Goal: Find specific page/section: Find specific page/section

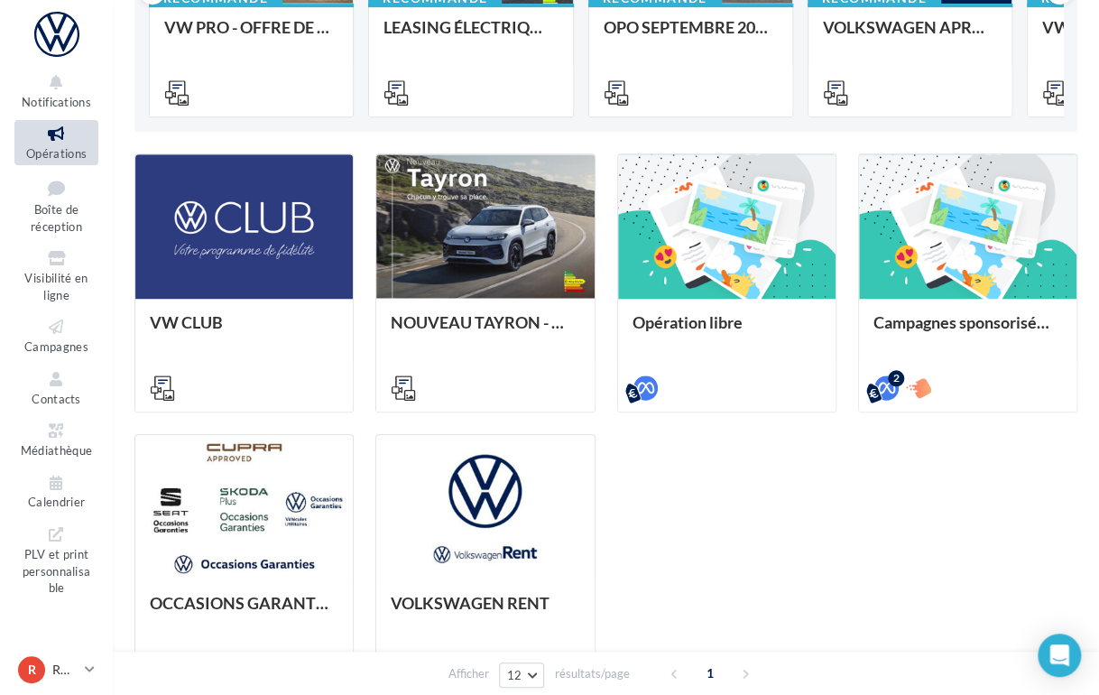
scroll to position [488, 0]
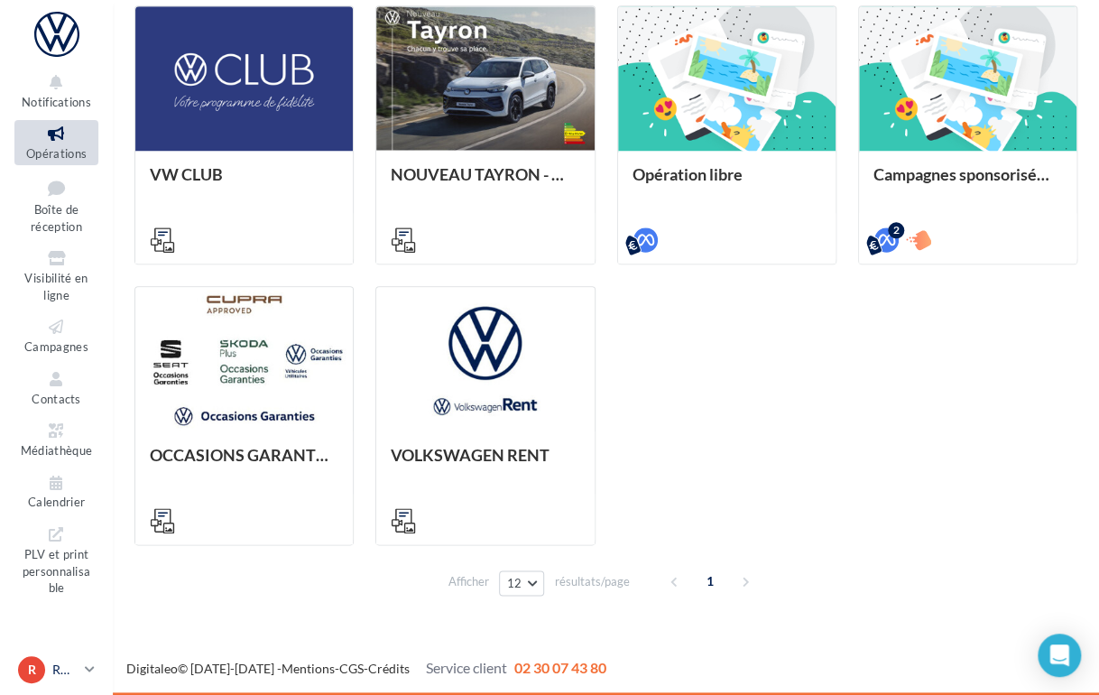
click at [88, 668] on icon at bounding box center [90, 668] width 10 height 15
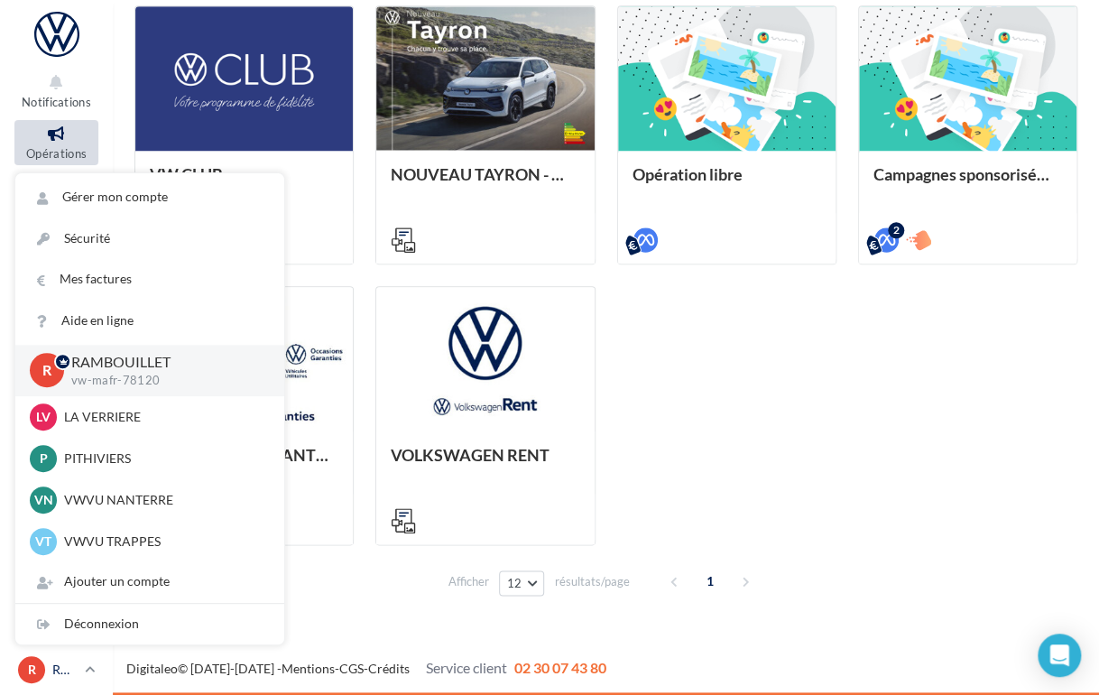
drag, startPoint x: 88, startPoint y: 668, endPoint x: 72, endPoint y: 662, distance: 17.1
click at [88, 669] on icon at bounding box center [90, 668] width 10 height 15
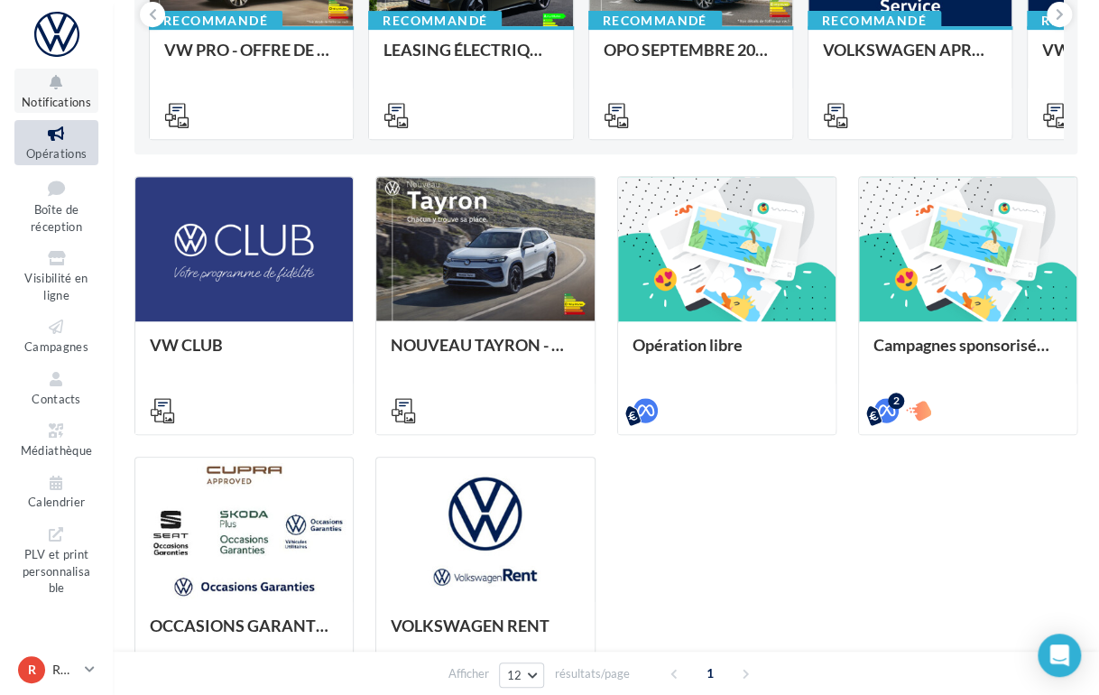
scroll to position [308, 0]
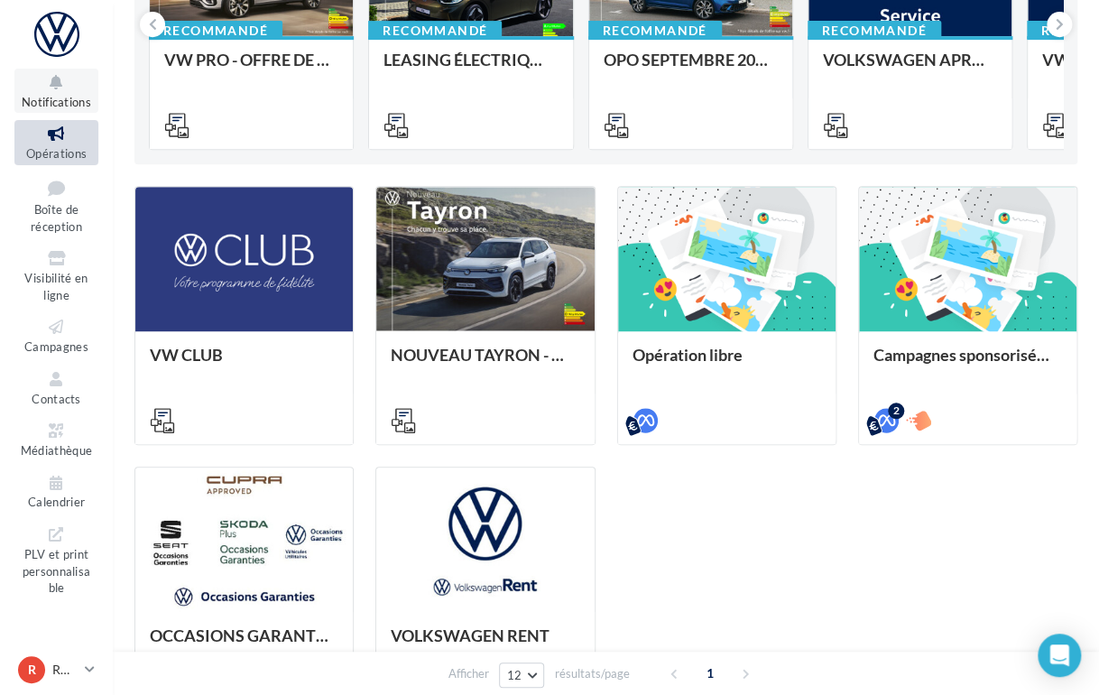
click at [51, 93] on button "Notifications" at bounding box center [56, 91] width 84 height 44
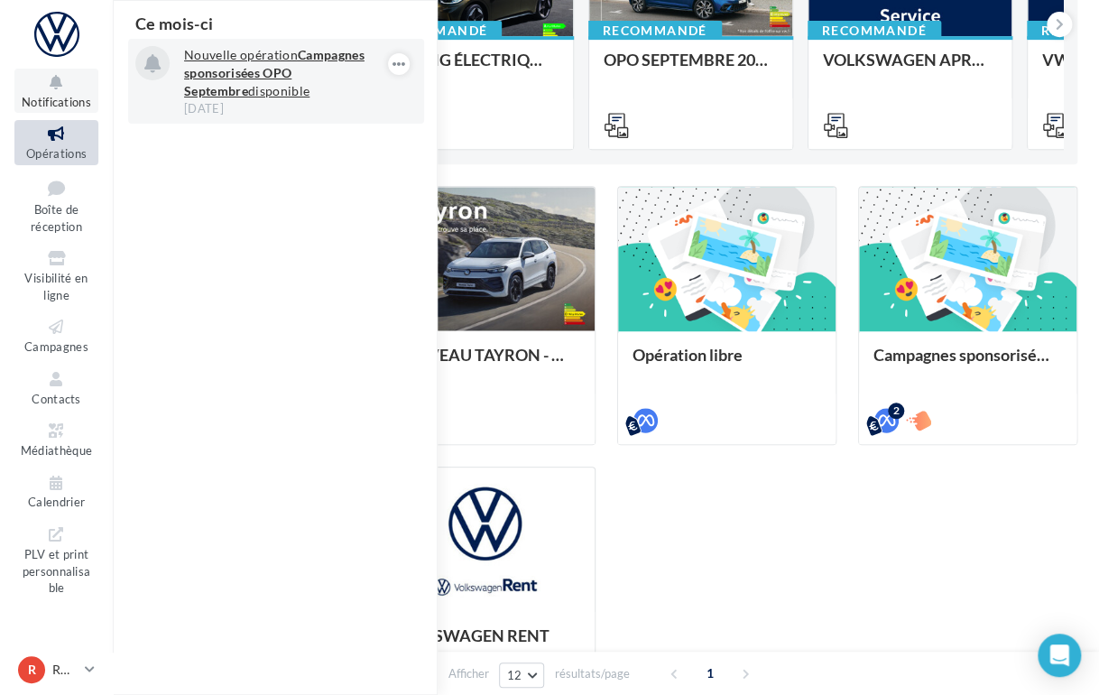
click at [257, 69] on strong "Campagnes sponsorisées OPO Septembre" at bounding box center [274, 72] width 180 height 51
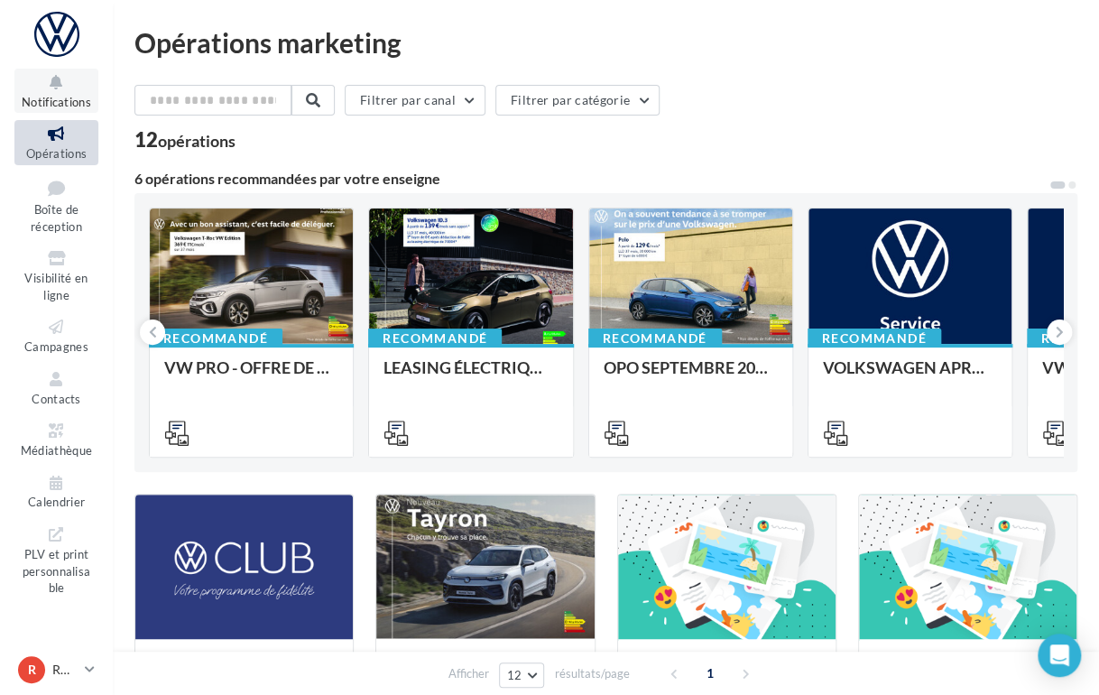
click at [47, 91] on icon at bounding box center [56, 82] width 73 height 21
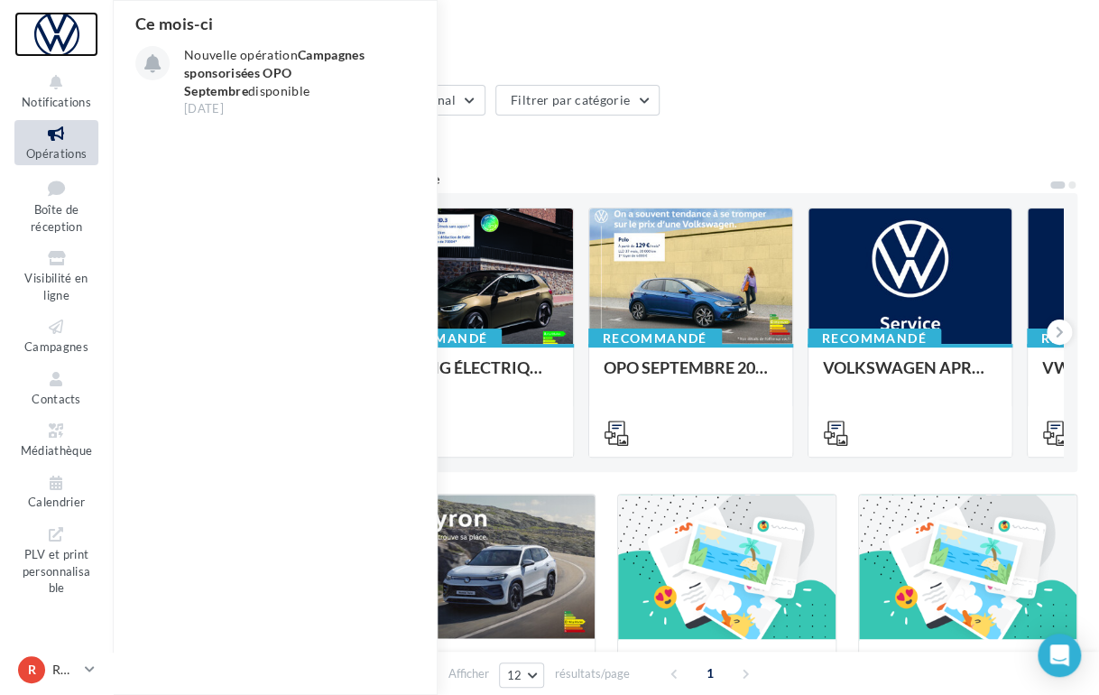
click at [41, 30] on div at bounding box center [56, 34] width 84 height 45
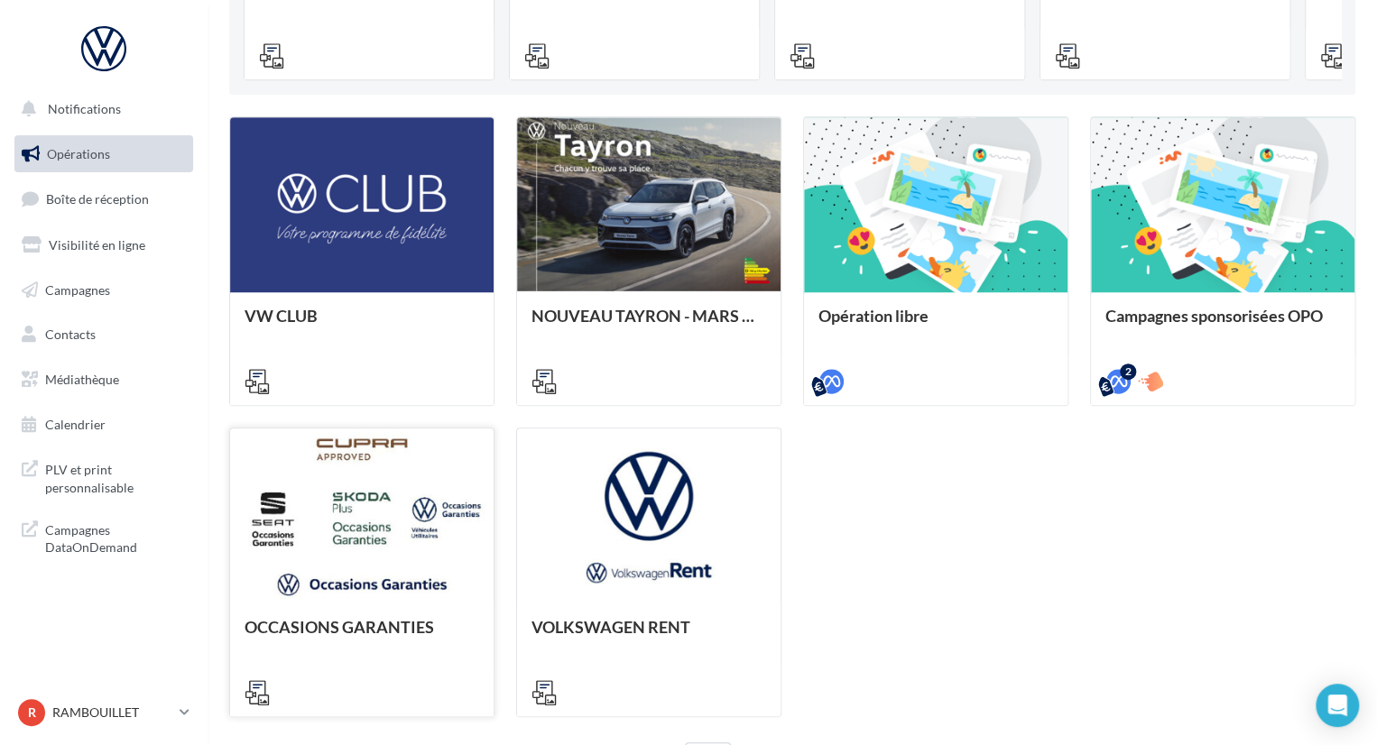
scroll to position [530, 0]
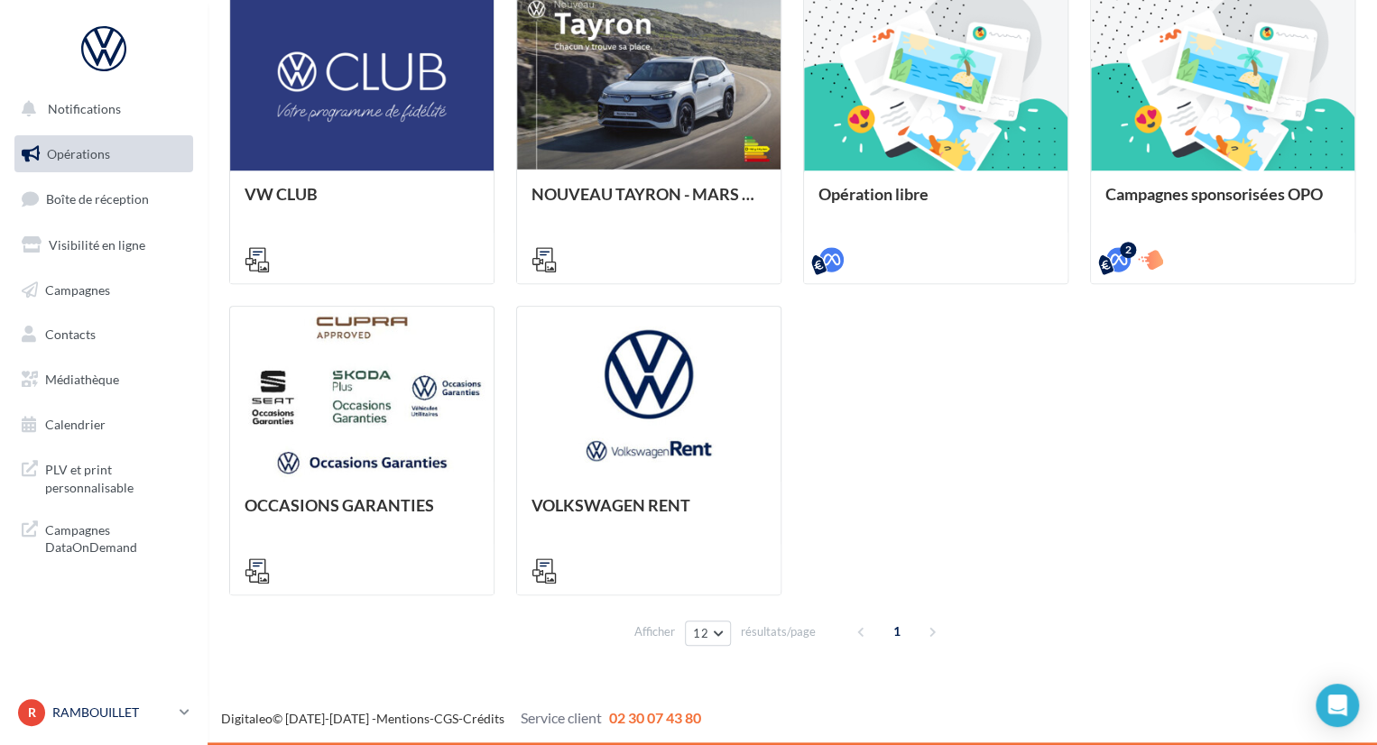
click at [183, 694] on link "R RAMBOUILLET vw-mafr-78120" at bounding box center [103, 713] width 179 height 34
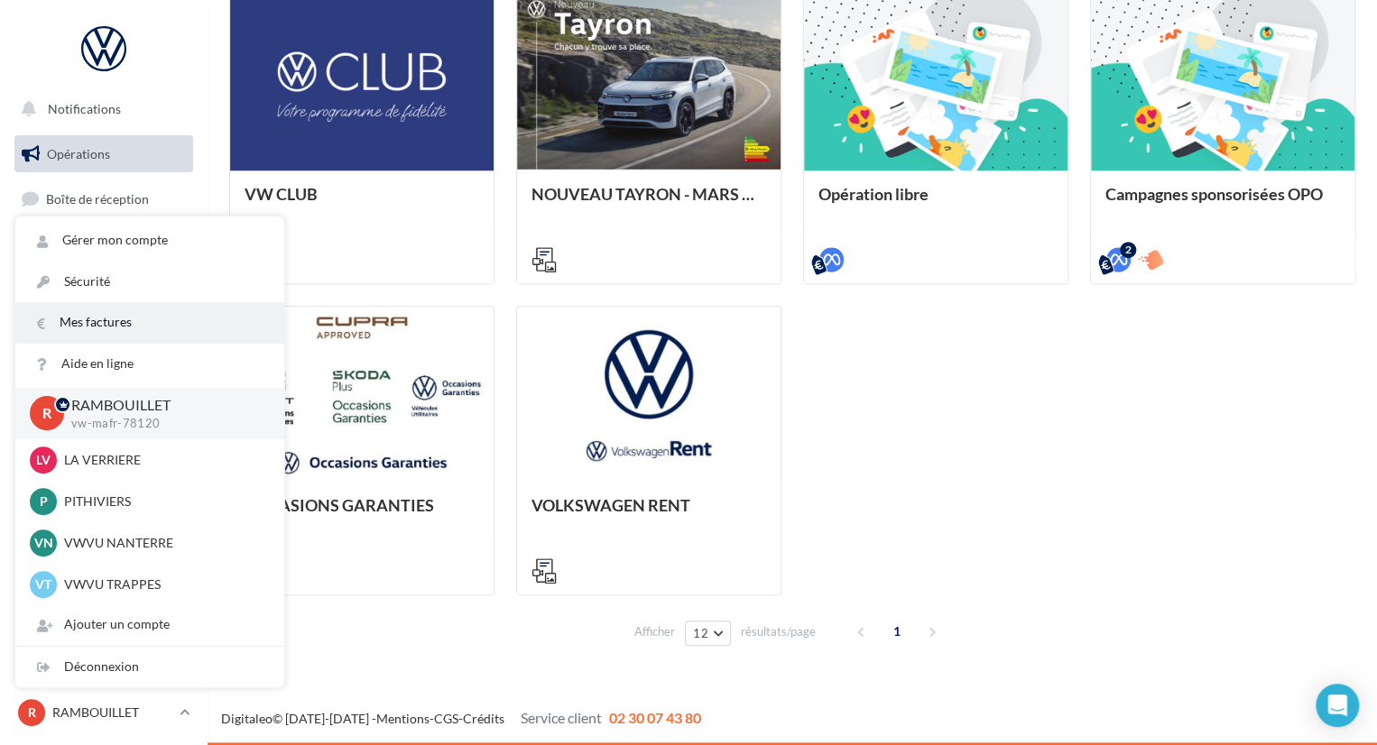
click at [97, 319] on link "Mes factures" at bounding box center [149, 322] width 269 height 41
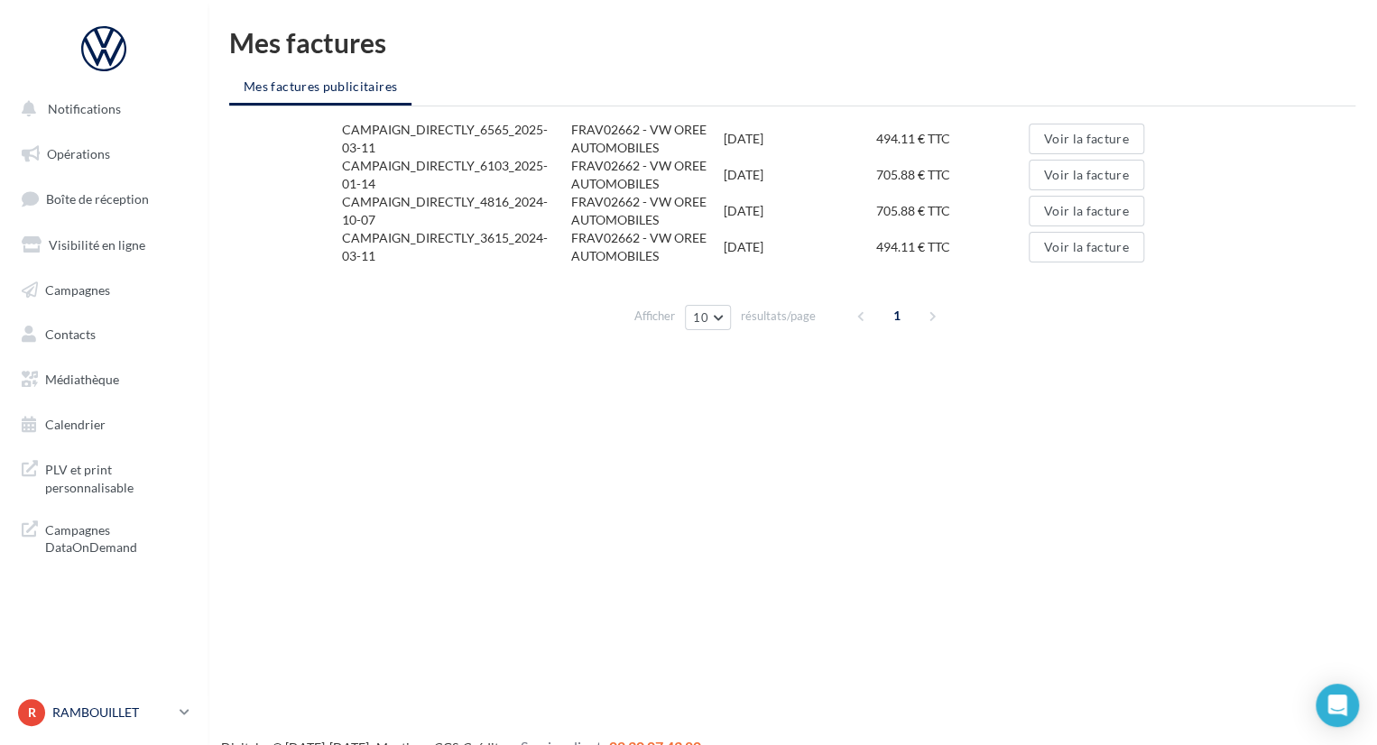
click at [188, 713] on icon at bounding box center [185, 712] width 10 height 15
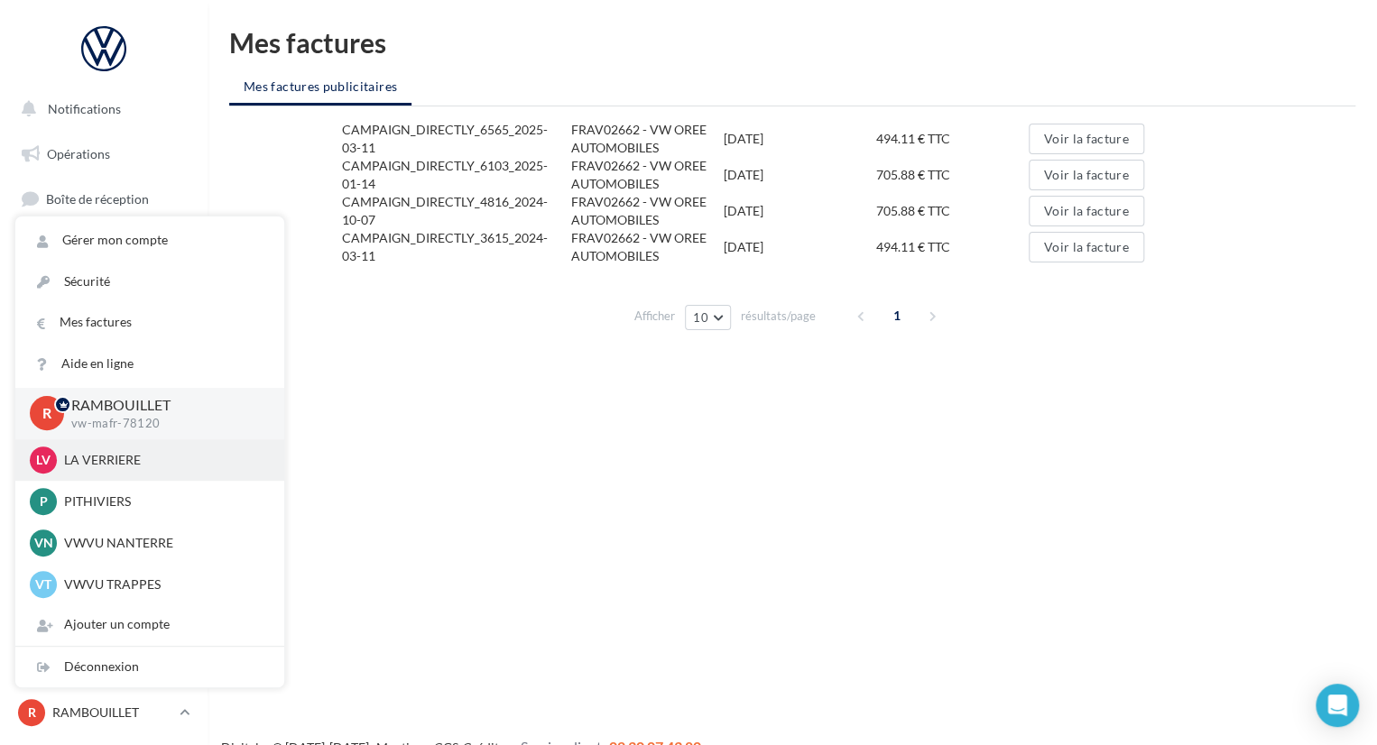
click at [119, 459] on p "LA VERRIERE" at bounding box center [163, 460] width 199 height 18
